Goal: Task Accomplishment & Management: Use online tool/utility

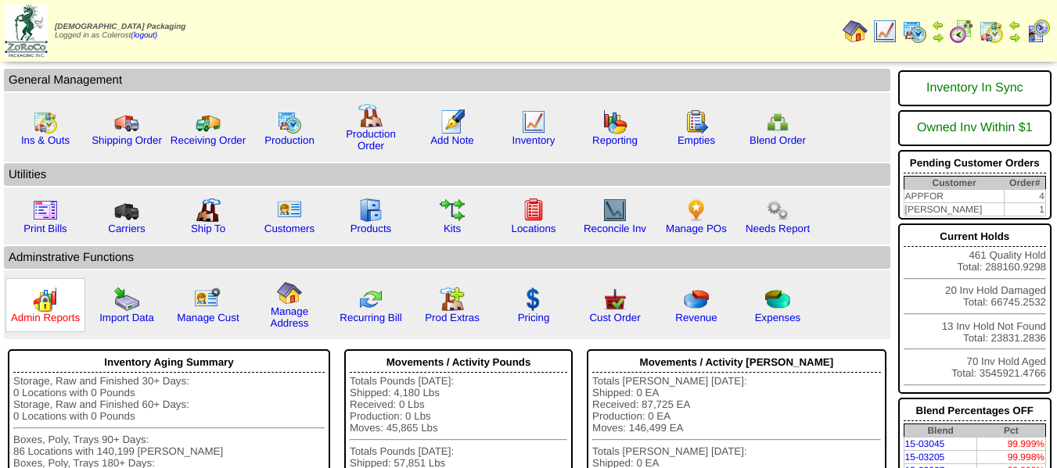
click at [62, 314] on link "Admin Reports" at bounding box center [45, 318] width 69 height 12
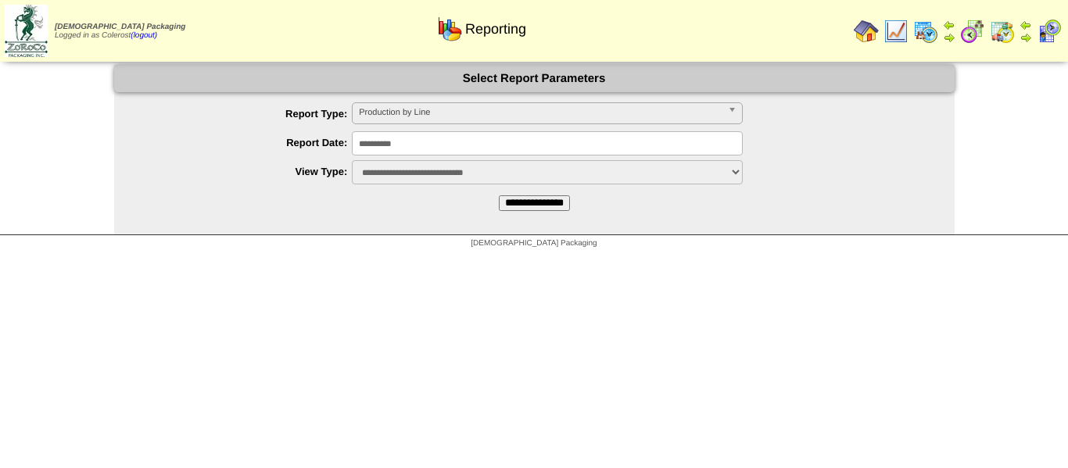
click at [400, 112] on span "Production by Line" at bounding box center [540, 112] width 363 height 19
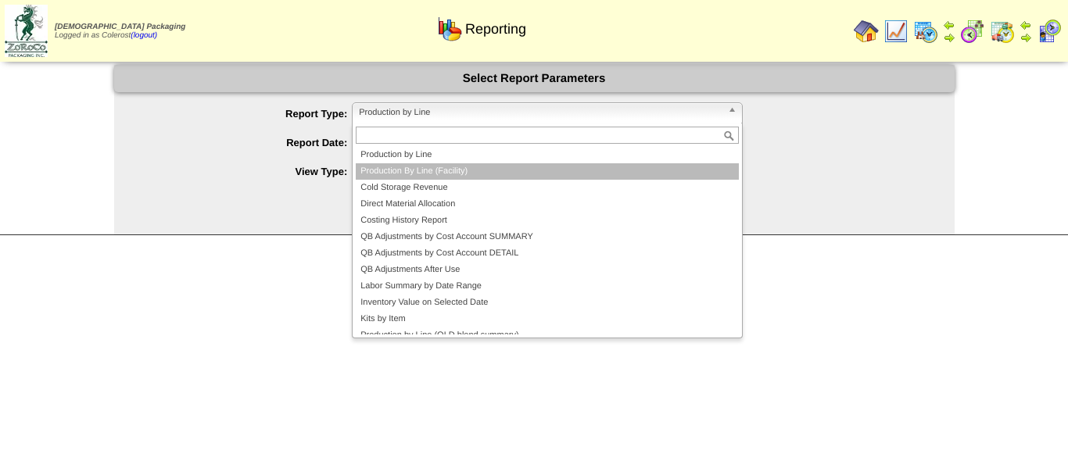
click at [394, 167] on li "Production By Line (Facility)" at bounding box center [547, 171] width 383 height 16
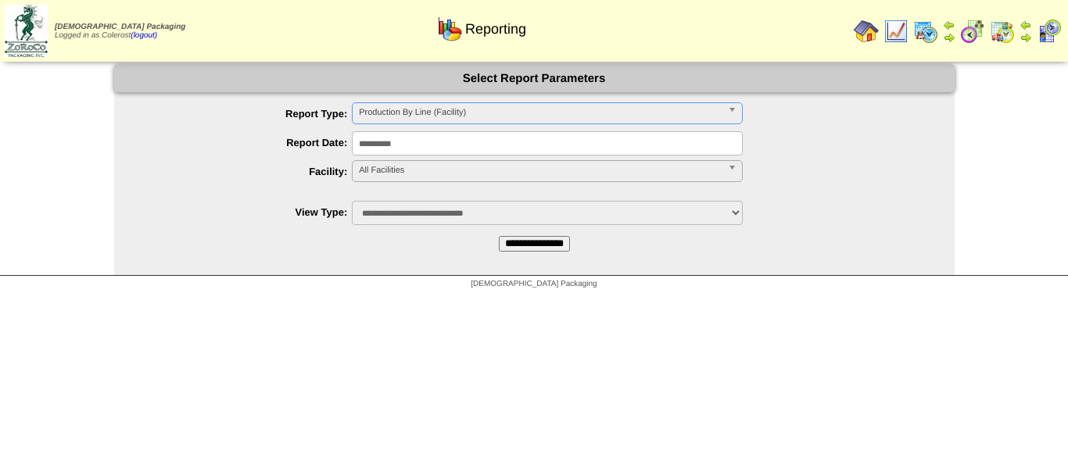
click at [394, 167] on span "All Facilities" at bounding box center [540, 170] width 363 height 19
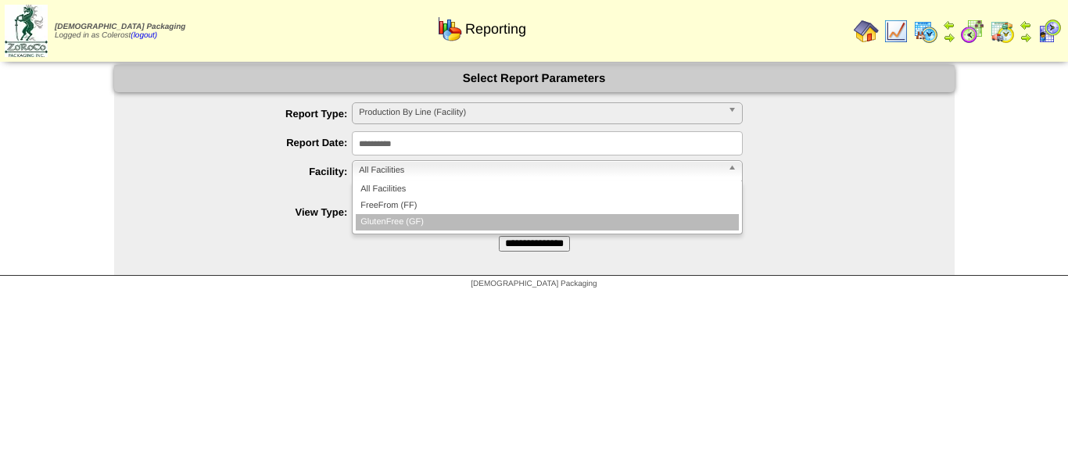
click at [393, 205] on li "FreeFrom (FF)" at bounding box center [547, 206] width 383 height 16
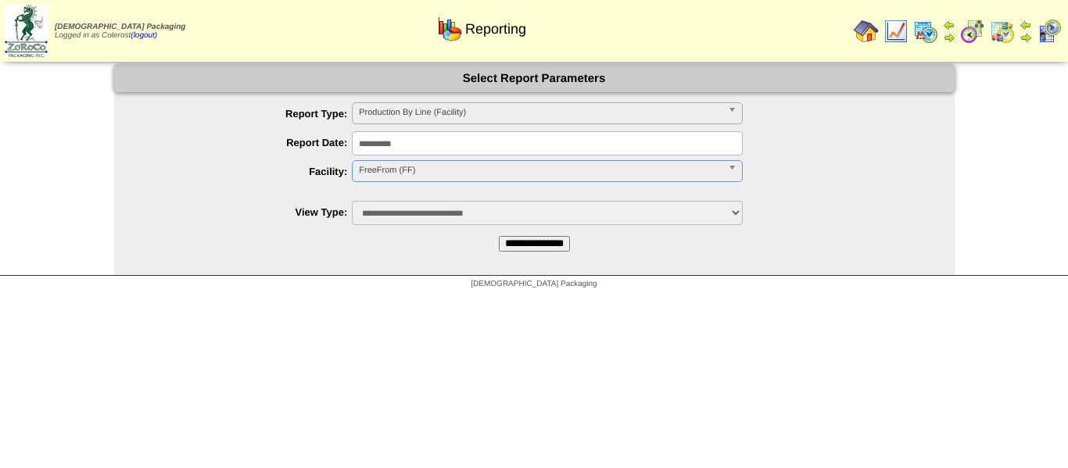
click at [512, 238] on input "**********" at bounding box center [534, 244] width 71 height 16
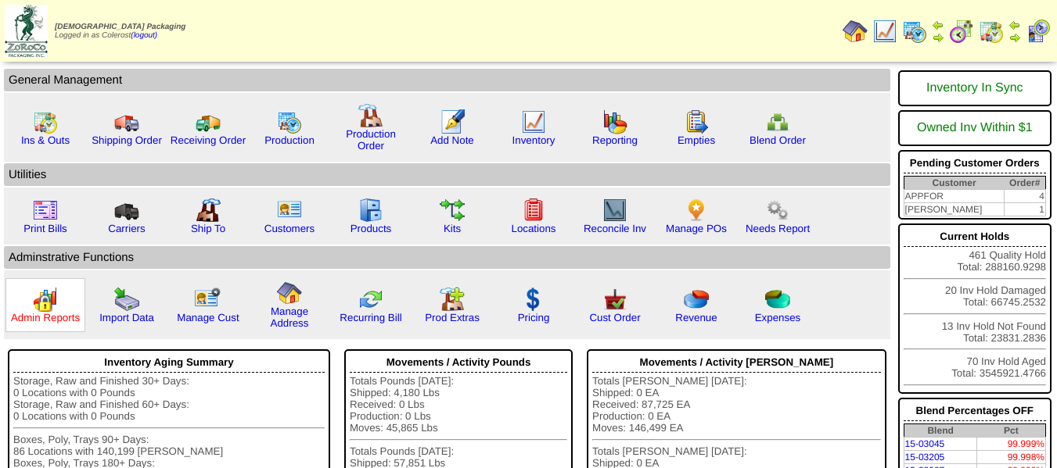
click at [48, 322] on link "Admin Reports" at bounding box center [45, 318] width 69 height 12
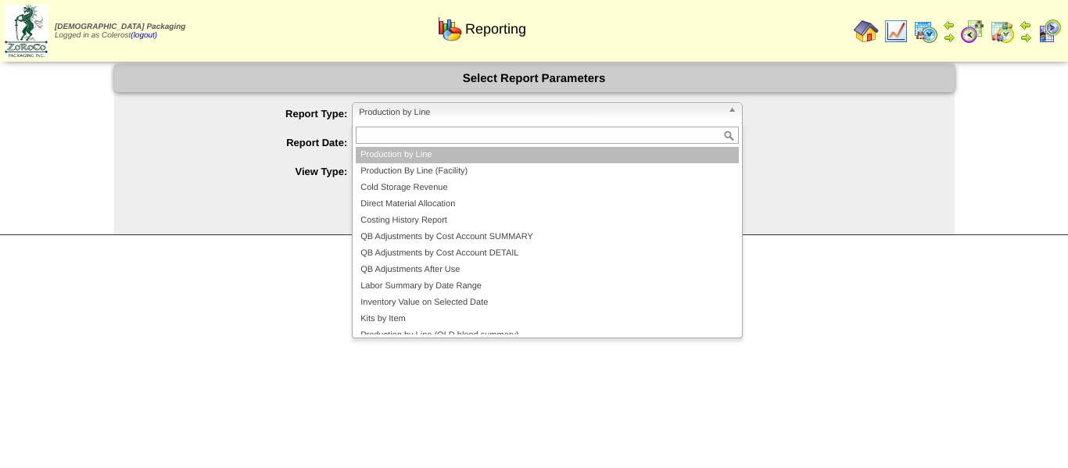
click at [432, 117] on span "Production by Line" at bounding box center [540, 112] width 363 height 19
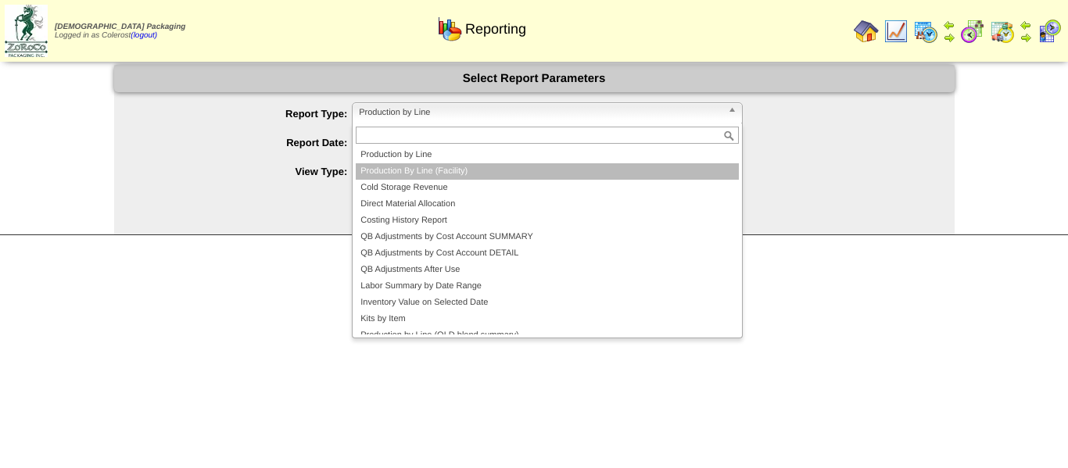
click at [393, 175] on li "Production By Line (Facility)" at bounding box center [547, 171] width 383 height 16
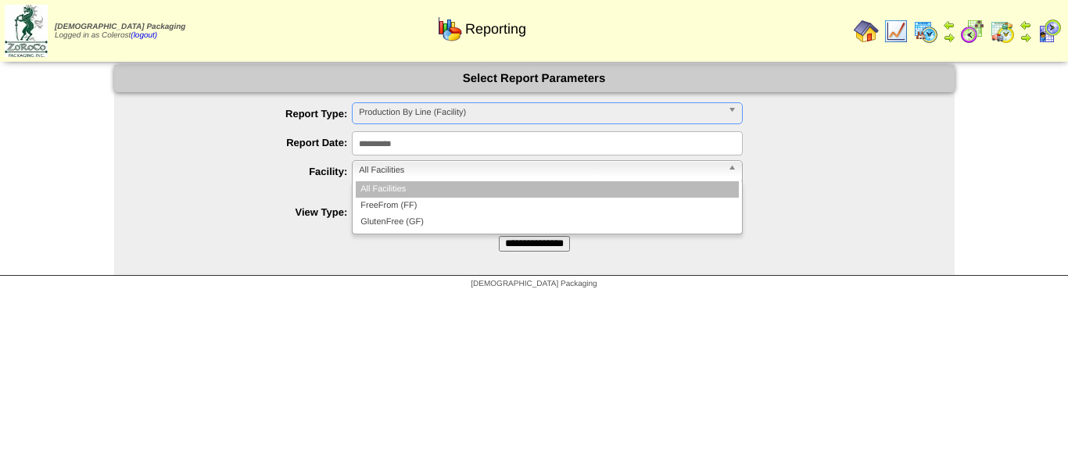
click at [397, 170] on span "All Facilities" at bounding box center [540, 170] width 363 height 19
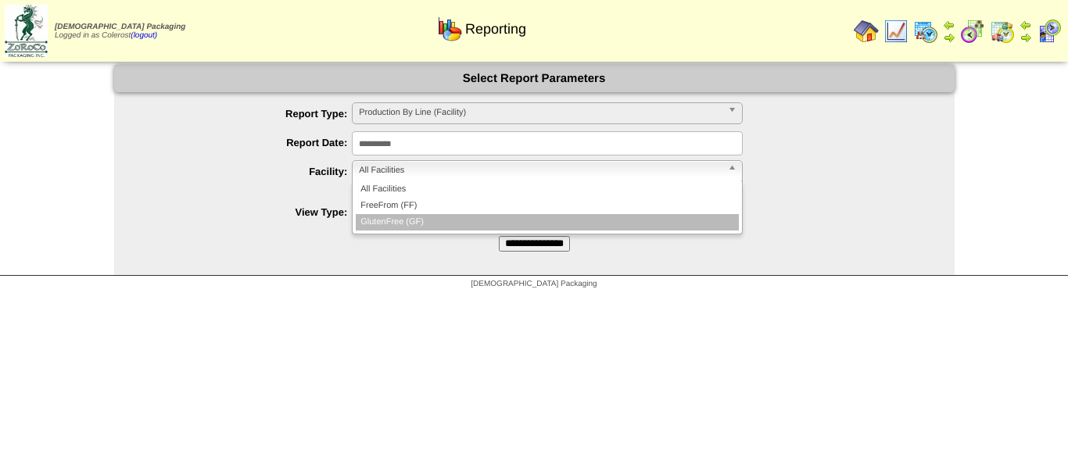
click at [399, 220] on li "GlutenFree (GF)" at bounding box center [547, 222] width 383 height 16
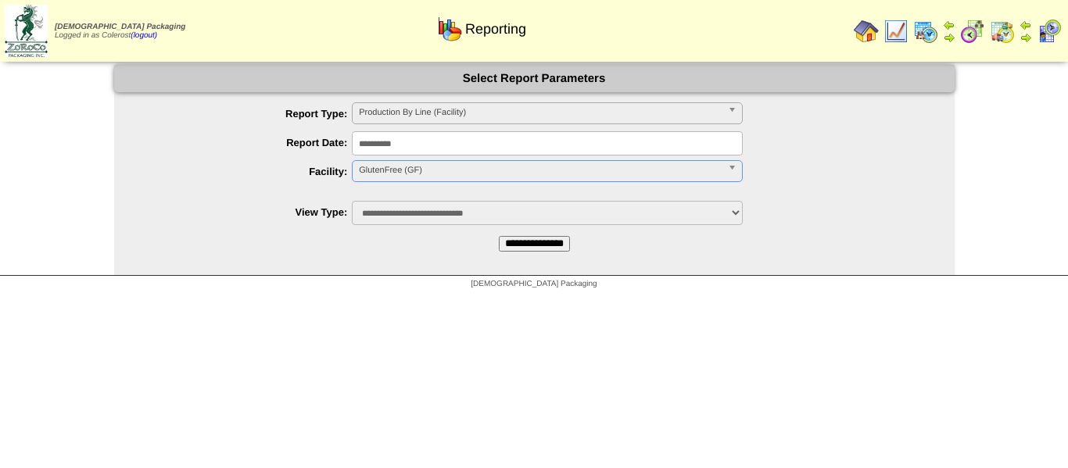
click at [527, 242] on input "**********" at bounding box center [534, 244] width 71 height 16
